Goal: Book appointment/travel/reservation

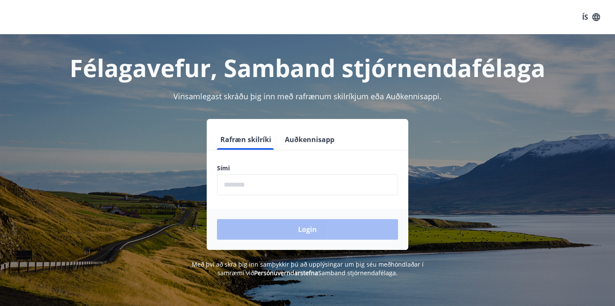
click at [300, 186] on input "phone" at bounding box center [307, 184] width 181 height 21
type input "********"
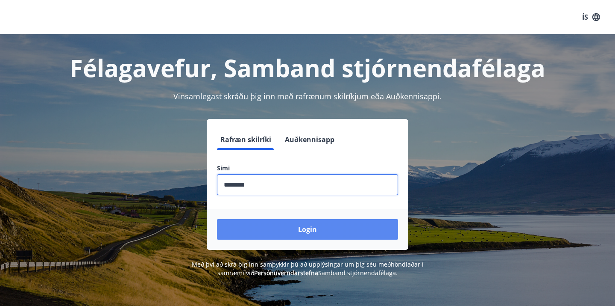
click at [294, 227] on button "Login" at bounding box center [307, 229] width 181 height 21
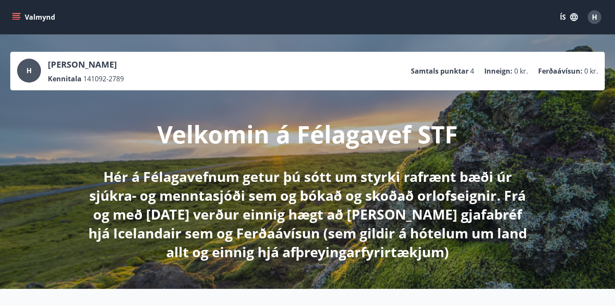
click at [16, 19] on icon "menu" at bounding box center [16, 19] width 8 height 1
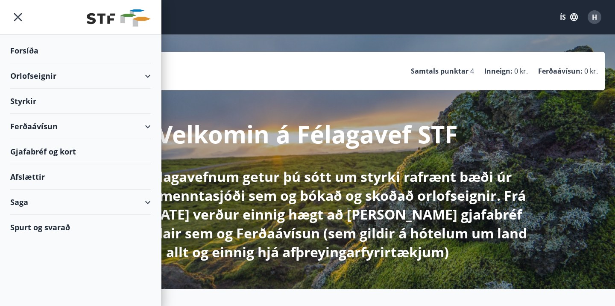
click at [100, 87] on div "Orlofseignir" at bounding box center [80, 75] width 141 height 25
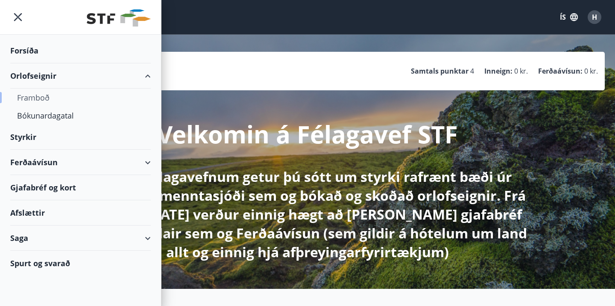
click at [34, 101] on div "Framboð" at bounding box center [80, 97] width 127 height 18
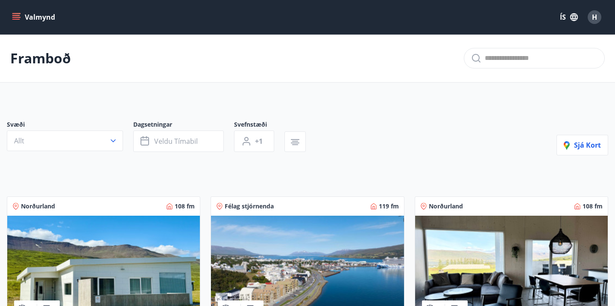
click at [15, 21] on icon "menu" at bounding box center [16, 17] width 9 height 9
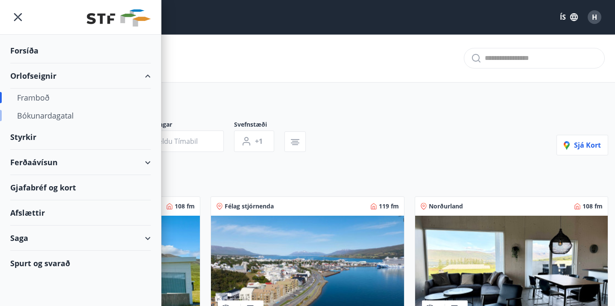
click at [65, 116] on div "Bókunardagatal" at bounding box center [80, 115] width 127 height 18
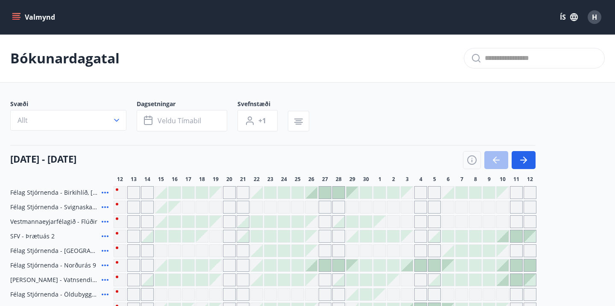
click at [323, 222] on div "Gráir dagar eru ekki bókanlegir" at bounding box center [325, 221] width 13 height 13
click at [322, 238] on div "Gráir dagar eru ekki bókanlegir" at bounding box center [325, 235] width 13 height 13
click at [322, 246] on div "Gráir dagar eru ekki bókanlegir" at bounding box center [325, 250] width 13 height 13
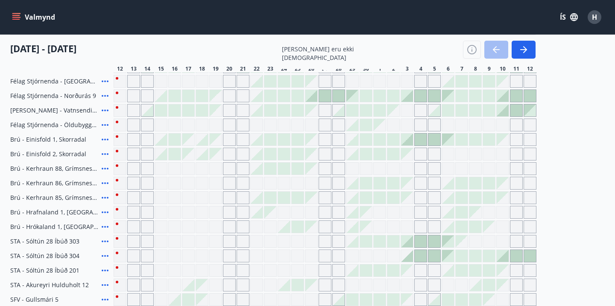
scroll to position [171, 0]
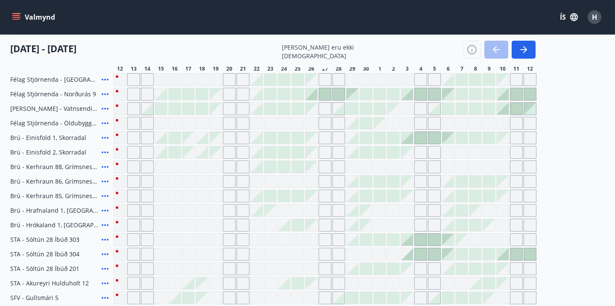
click at [409, 257] on div at bounding box center [407, 254] width 12 height 12
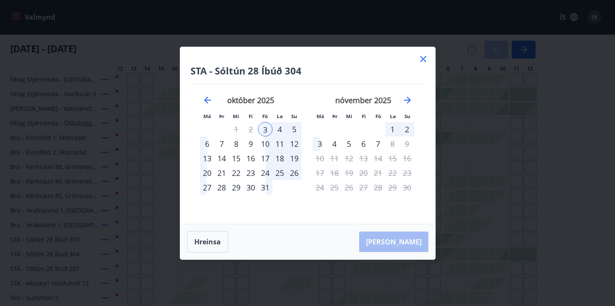
click at [295, 126] on div "5" at bounding box center [294, 129] width 15 height 15
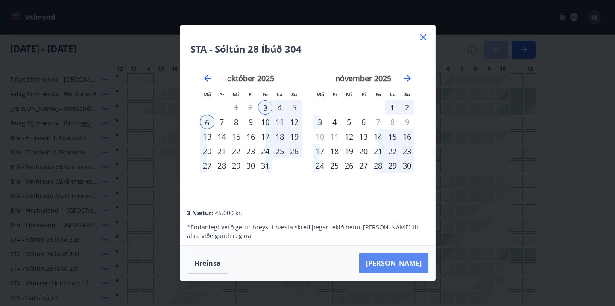
click at [418, 259] on button "[PERSON_NAME]" at bounding box center [393, 263] width 69 height 21
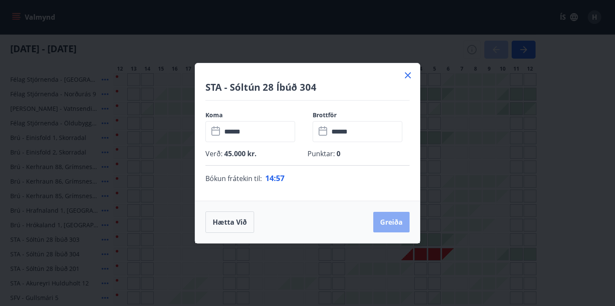
click at [389, 228] on button "Greiða" at bounding box center [391, 222] width 36 height 21
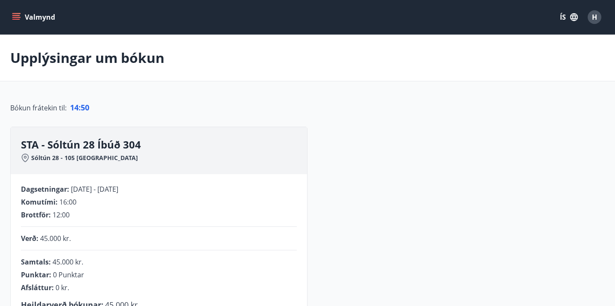
scroll to position [259, 0]
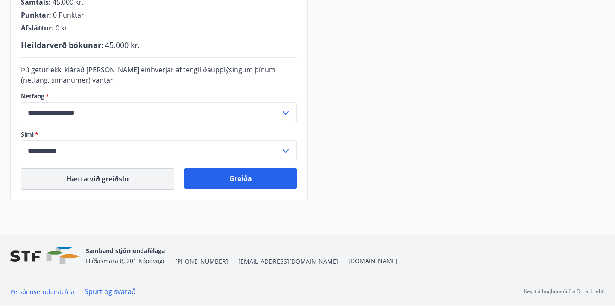
click at [97, 179] on button "Hætta við greiðslu" at bounding box center [97, 178] width 153 height 21
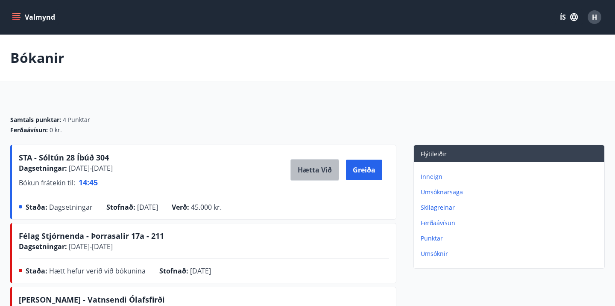
click at [320, 170] on button "Hætta við" at bounding box center [315, 169] width 49 height 21
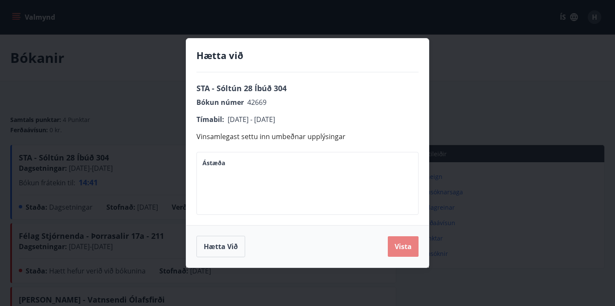
click at [406, 250] on button "Vista" at bounding box center [403, 246] width 31 height 21
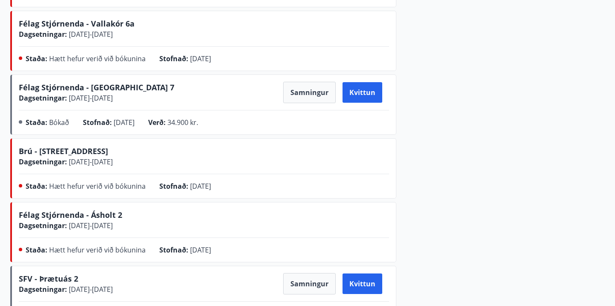
scroll to position [324, 0]
click at [311, 87] on button "Samningur" at bounding box center [309, 92] width 53 height 21
